Goal: Transaction & Acquisition: Subscribe to service/newsletter

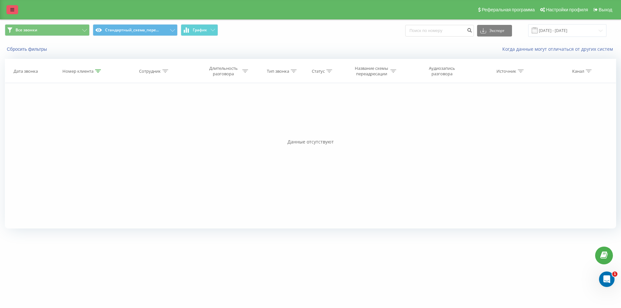
click at [13, 10] on icon at bounding box center [12, 9] width 4 height 5
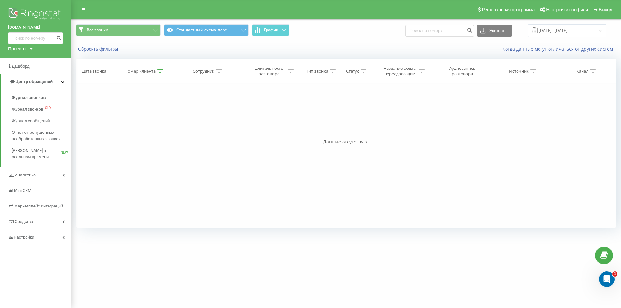
click at [34, 9] on img at bounding box center [35, 14] width 55 height 16
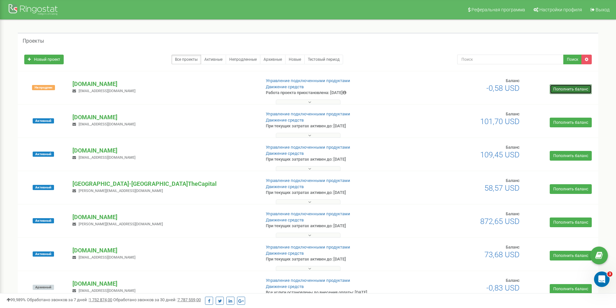
click at [562, 91] on link "Пополнить баланс" at bounding box center [571, 89] width 42 height 10
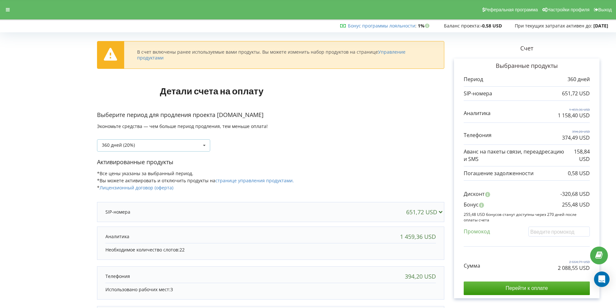
click at [203, 144] on icon at bounding box center [204, 146] width 10 height 12
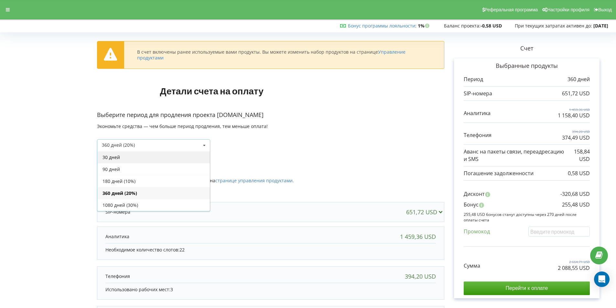
click at [141, 156] on div "30 дней" at bounding box center [153, 157] width 113 height 12
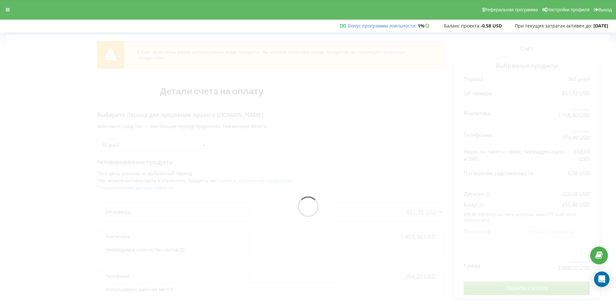
click at [190, 145] on div at bounding box center [308, 209] width 602 height 348
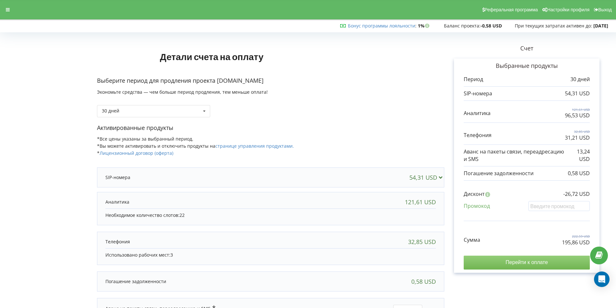
click at [512, 258] on input "Перейти к оплате" at bounding box center [527, 263] width 126 height 14
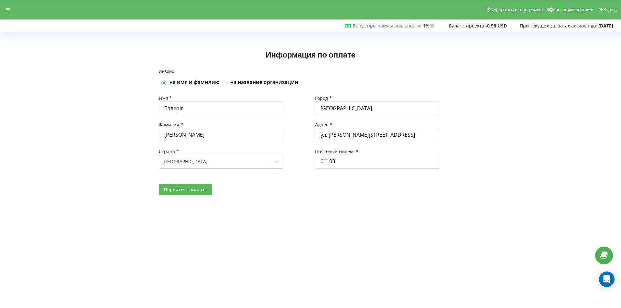
click at [183, 193] on button "Перейти к оплате" at bounding box center [185, 189] width 53 height 11
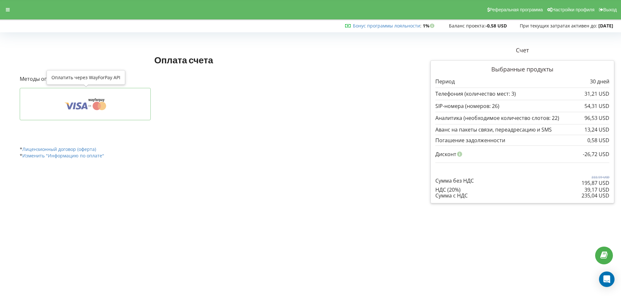
click at [70, 104] on icon at bounding box center [85, 104] width 111 height 12
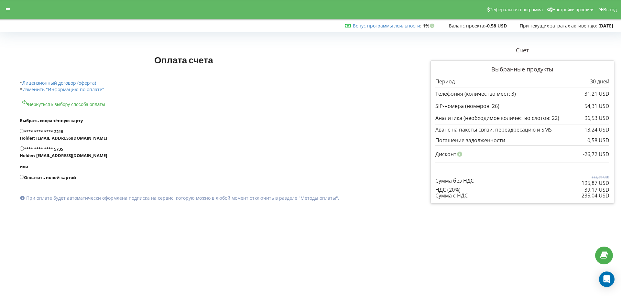
click at [39, 131] on label "**** **** **** 2218 Holder: [EMAIL_ADDRESS][DOMAIN_NAME]" at bounding box center [208, 134] width 376 height 13
click at [24, 131] on input "**** **** **** 2218 Holder: [EMAIL_ADDRESS][DOMAIN_NAME]" at bounding box center [22, 131] width 4 height 4
radio input "true"
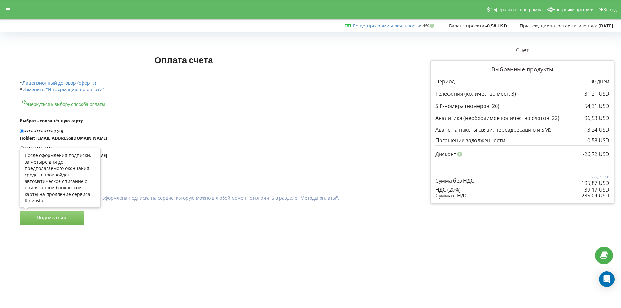
click at [42, 215] on button "Подписаться" at bounding box center [52, 218] width 65 height 14
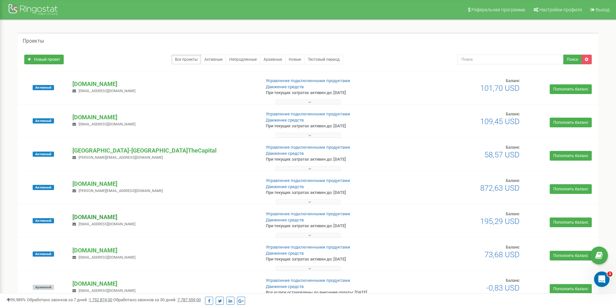
click at [95, 214] on p "[DOMAIN_NAME]" at bounding box center [163, 217] width 183 height 8
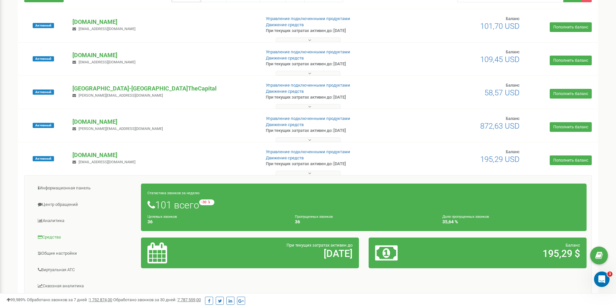
scroll to position [97, 0]
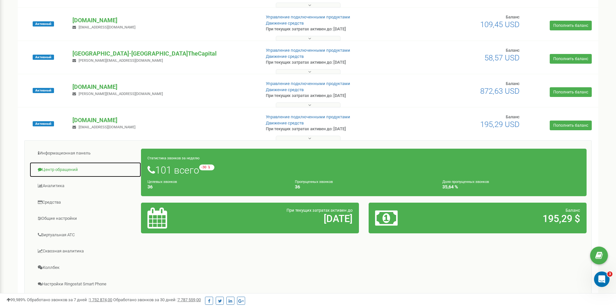
click at [59, 169] on link "Центр обращений" at bounding box center [85, 170] width 112 height 16
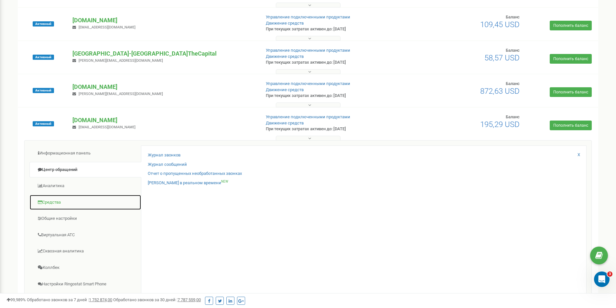
click at [49, 203] on link "Средства" at bounding box center [85, 203] width 112 height 16
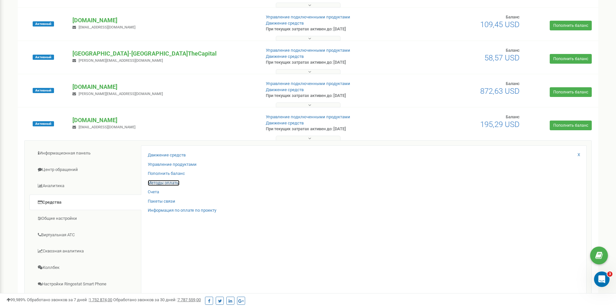
click at [161, 182] on link "Методы оплаты" at bounding box center [164, 183] width 32 height 6
